Goal: Transaction & Acquisition: Subscribe to service/newsletter

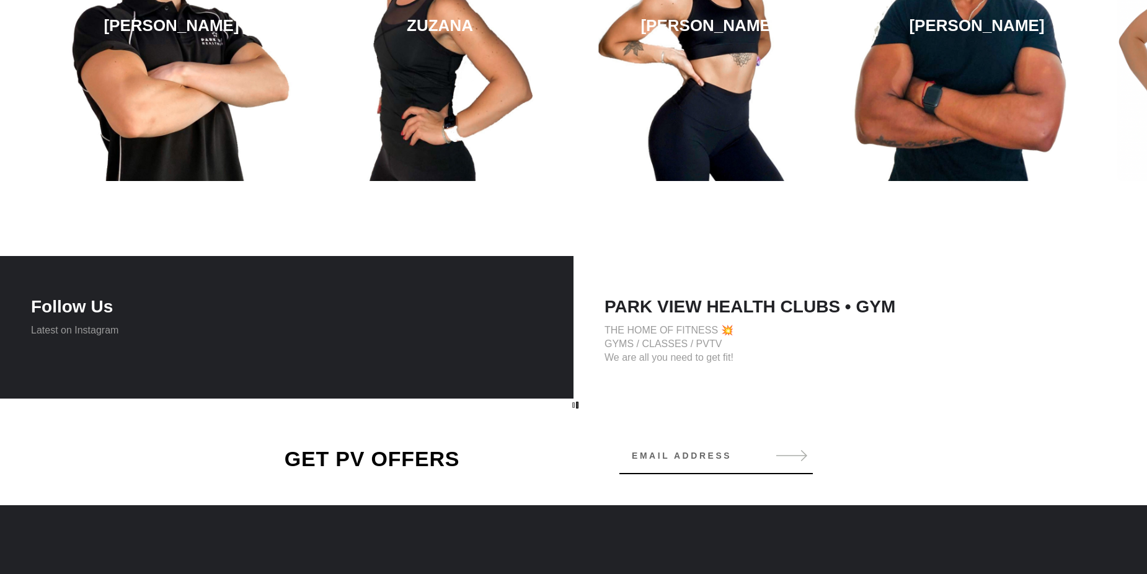
scroll to position [2678, 0]
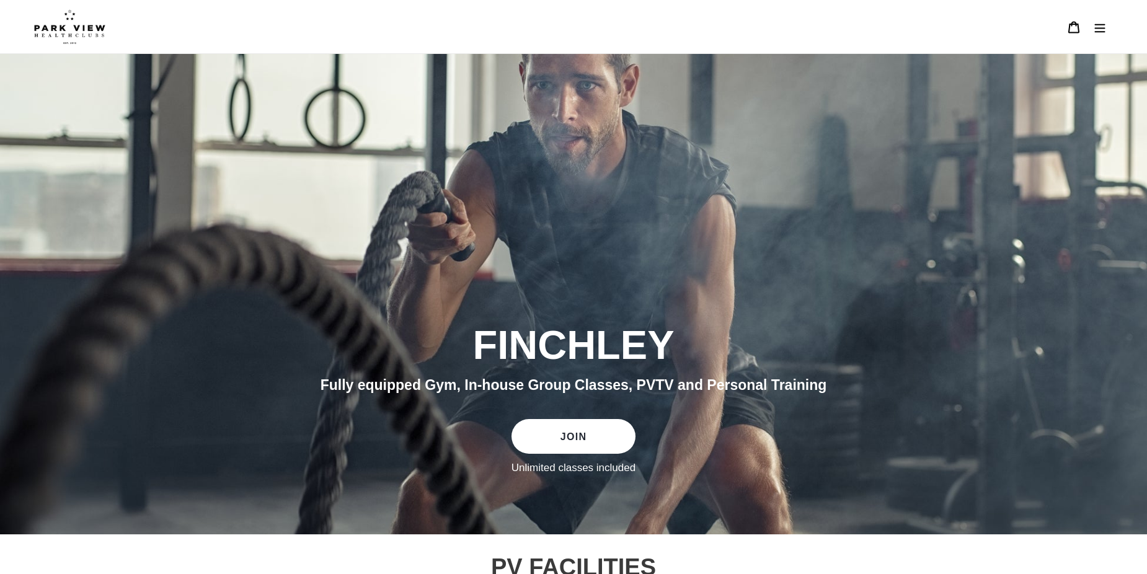
click at [573, 442] on link "JOIN" at bounding box center [573, 436] width 124 height 35
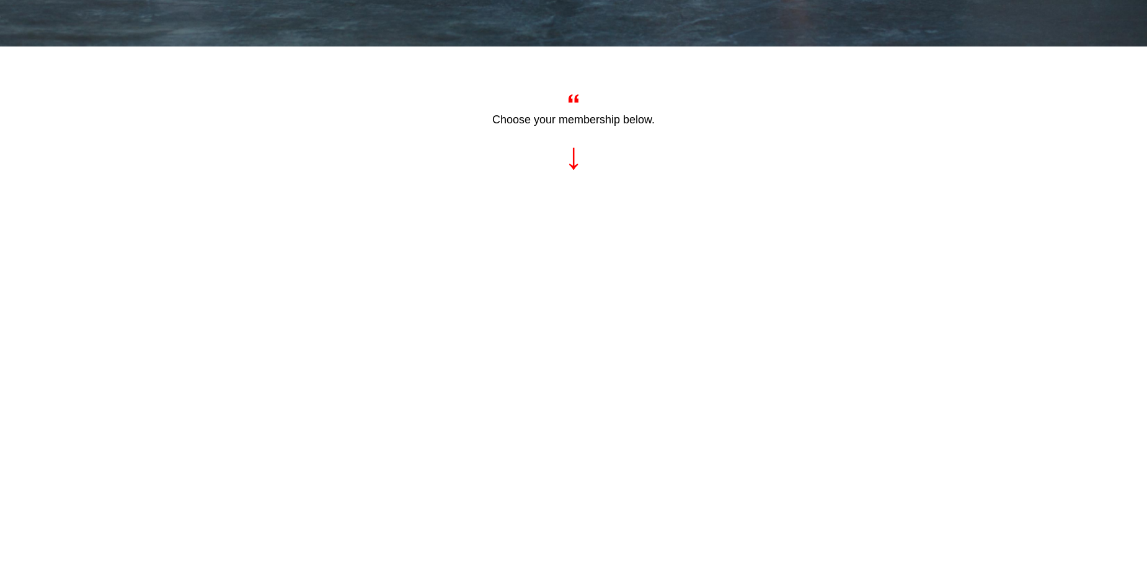
scroll to position [558, 0]
